Goal: Communication & Community: Participate in discussion

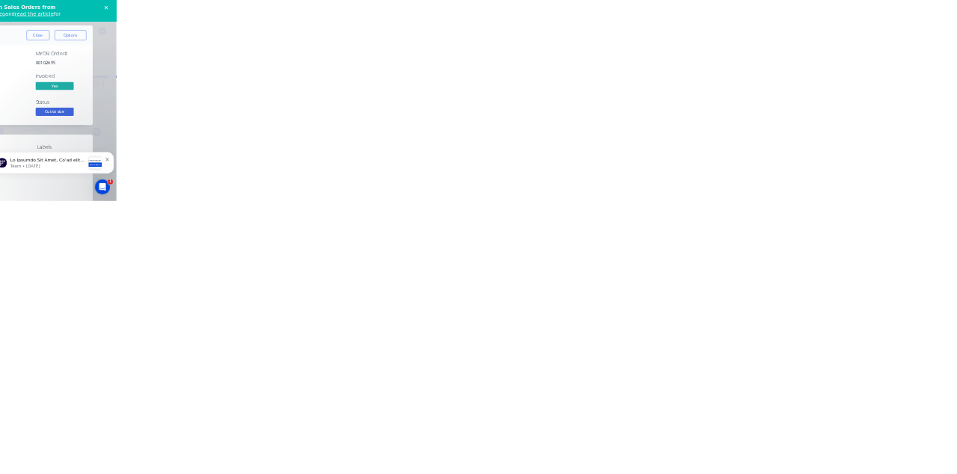
click at [800, 82] on button "Close" at bounding box center [772, 83] width 55 height 24
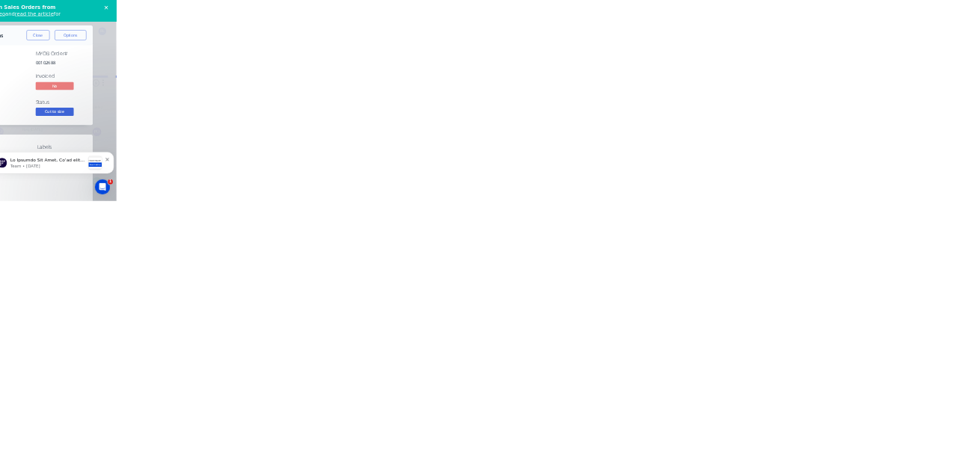
click at [800, 78] on button "Close" at bounding box center [772, 83] width 55 height 24
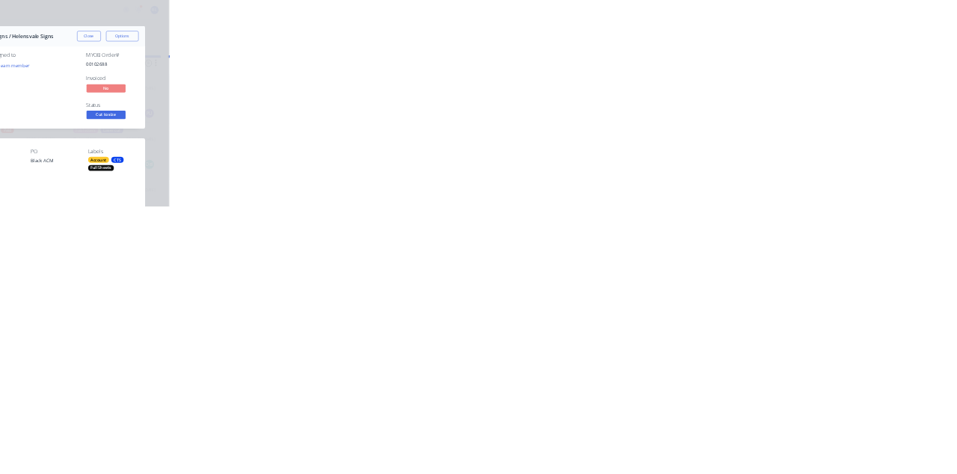
click at [198, 129] on button "Collaborate" at bounding box center [127, 130] width 142 height 37
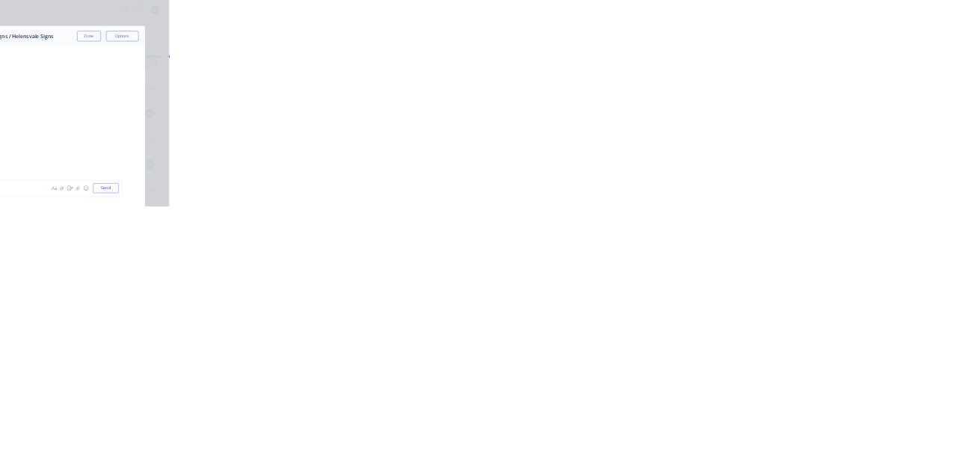
click at [673, 440] on div at bounding box center [481, 433] width 384 height 16
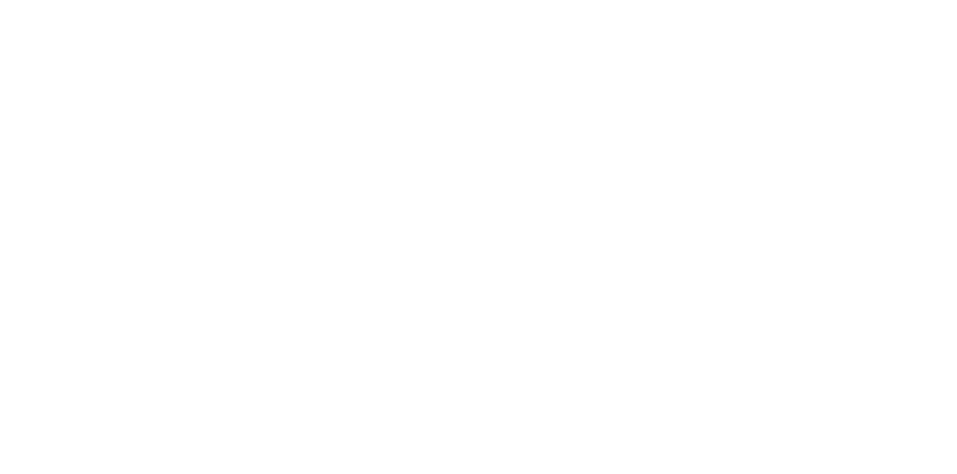
click at [841, 443] on button "Send" at bounding box center [811, 432] width 59 height 22
click at [800, 81] on button "Close" at bounding box center [772, 83] width 55 height 24
click at [800, 82] on button "Close" at bounding box center [772, 83] width 55 height 24
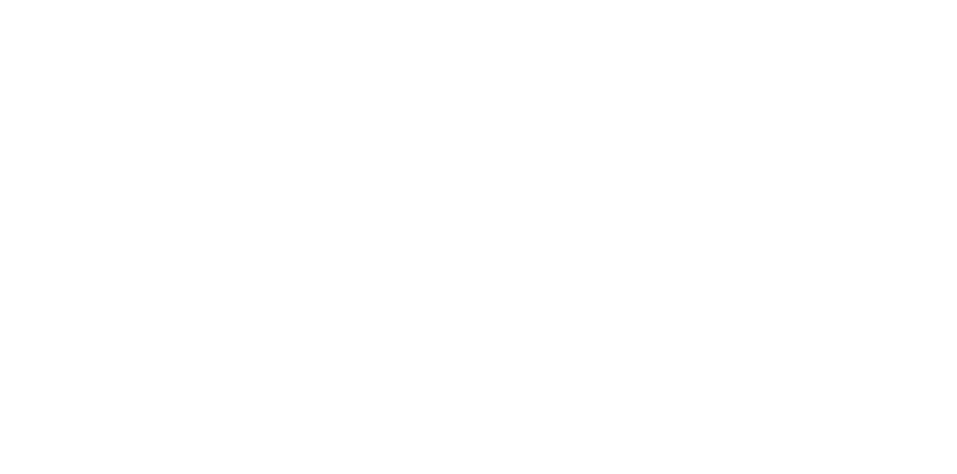
click at [198, 127] on button "Collaborate" at bounding box center [127, 130] width 142 height 37
click at [673, 440] on div at bounding box center [481, 433] width 384 height 16
click at [841, 443] on button "Send" at bounding box center [811, 432] width 59 height 22
click at [800, 82] on button "Close" at bounding box center [772, 83] width 55 height 24
